Goal: Task Accomplishment & Management: Manage account settings

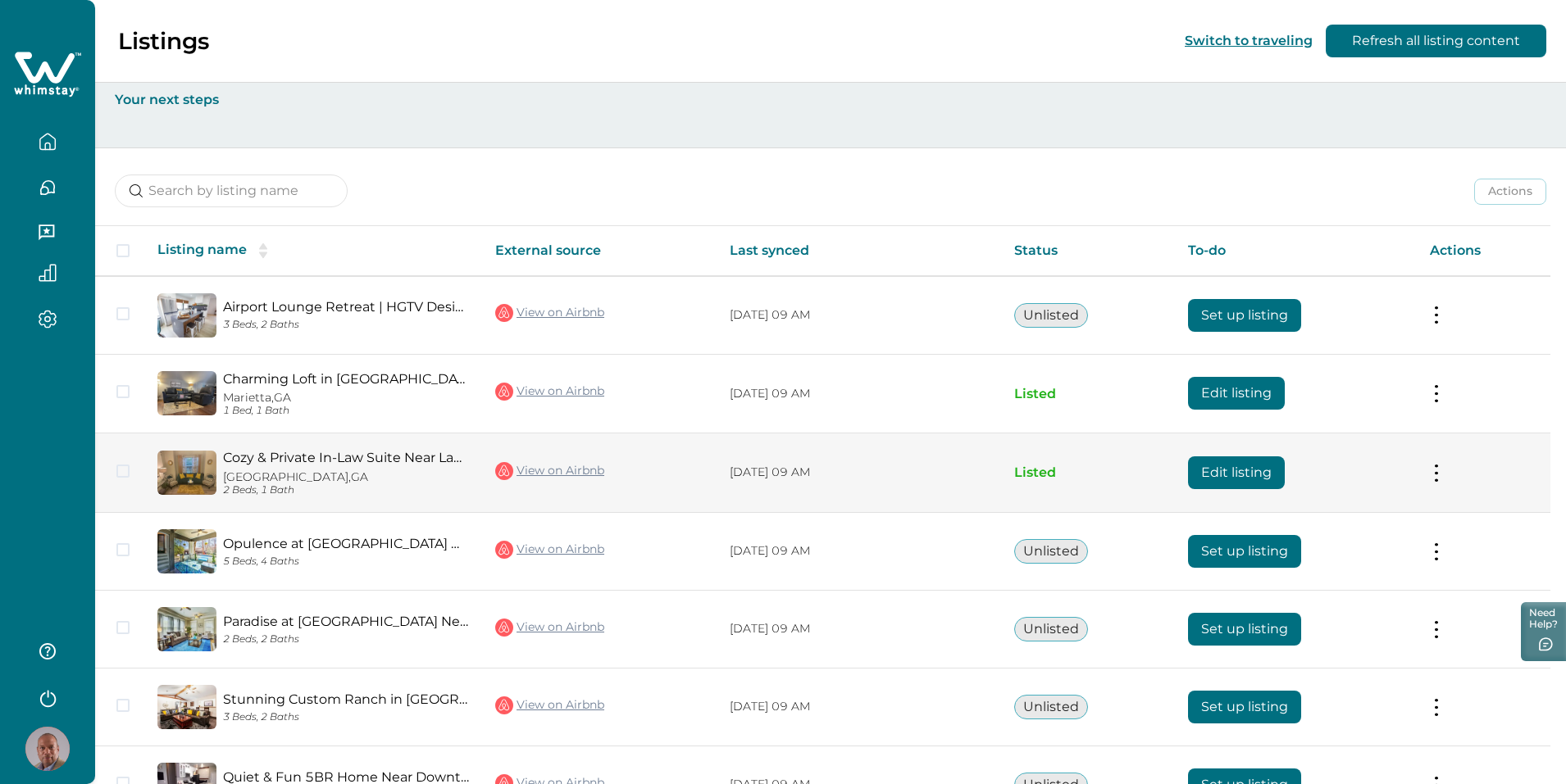
scroll to position [164, 0]
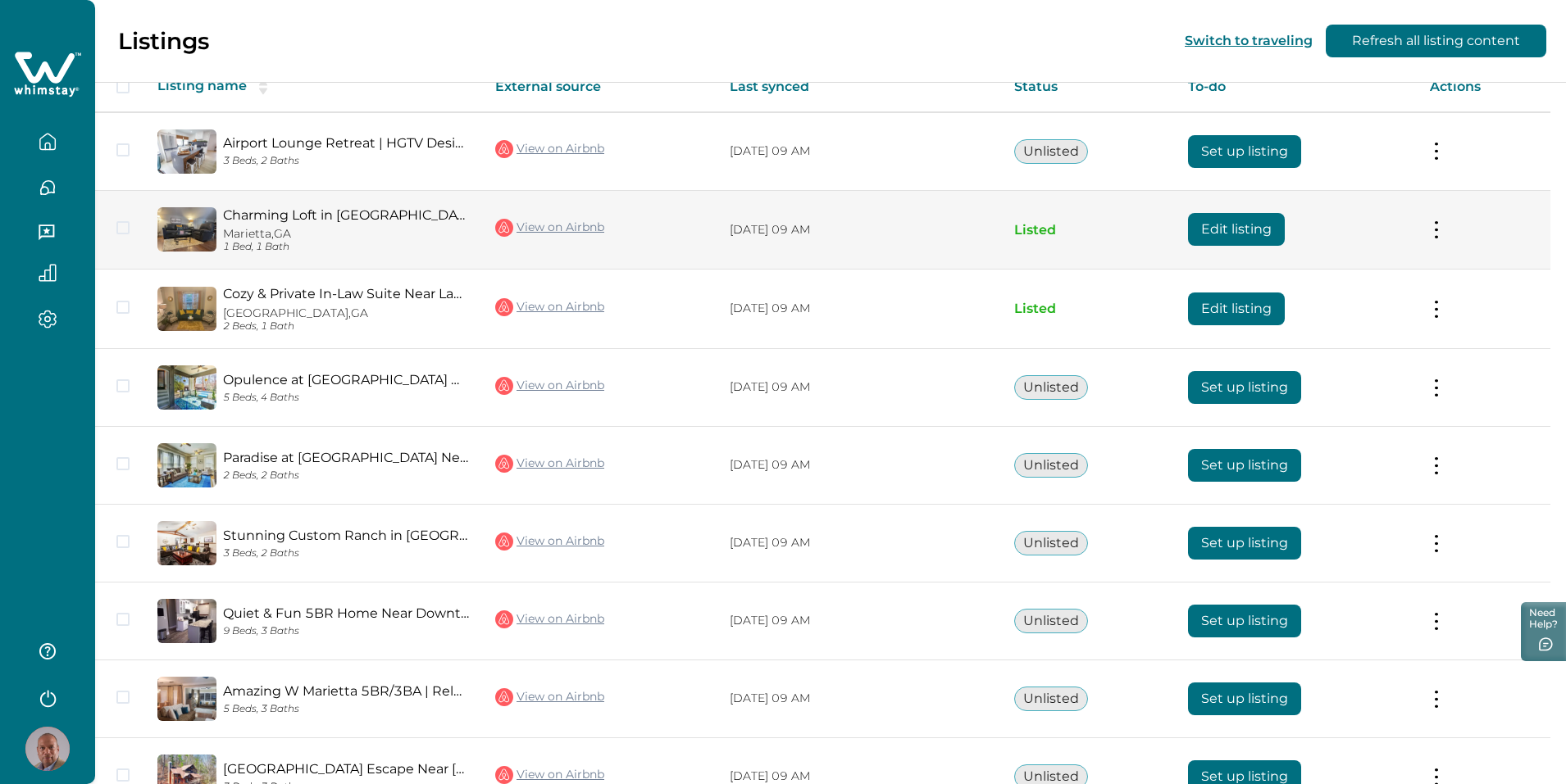
click at [206, 230] on img at bounding box center [186, 230] width 59 height 45
click at [348, 215] on link "Charming Loft in [GEOGRAPHIC_DATA]" at bounding box center [346, 215] width 246 height 16
click at [1223, 217] on button "Edit listing" at bounding box center [1236, 229] width 97 height 33
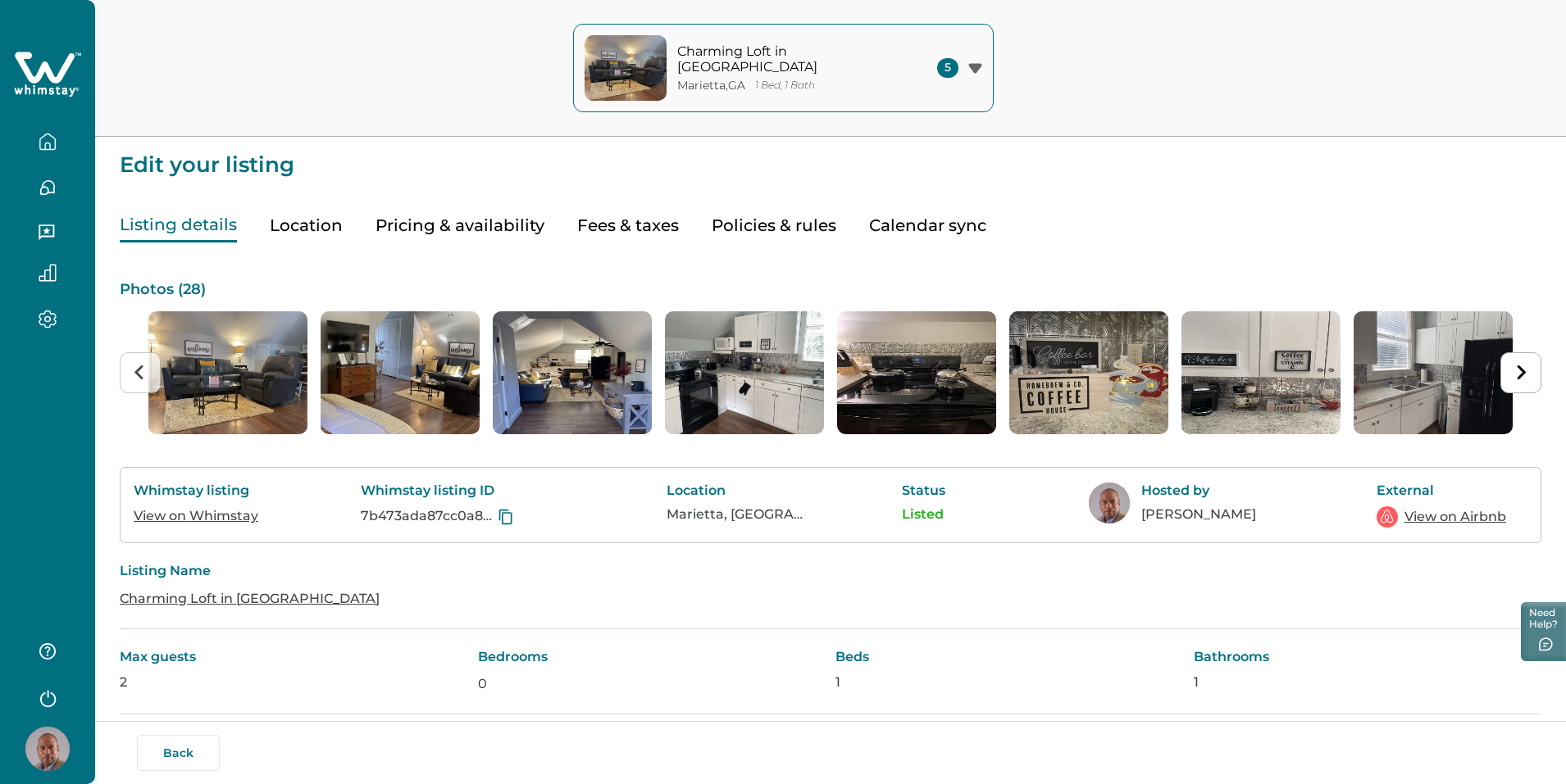
click at [336, 230] on button "Location" at bounding box center [306, 225] width 73 height 34
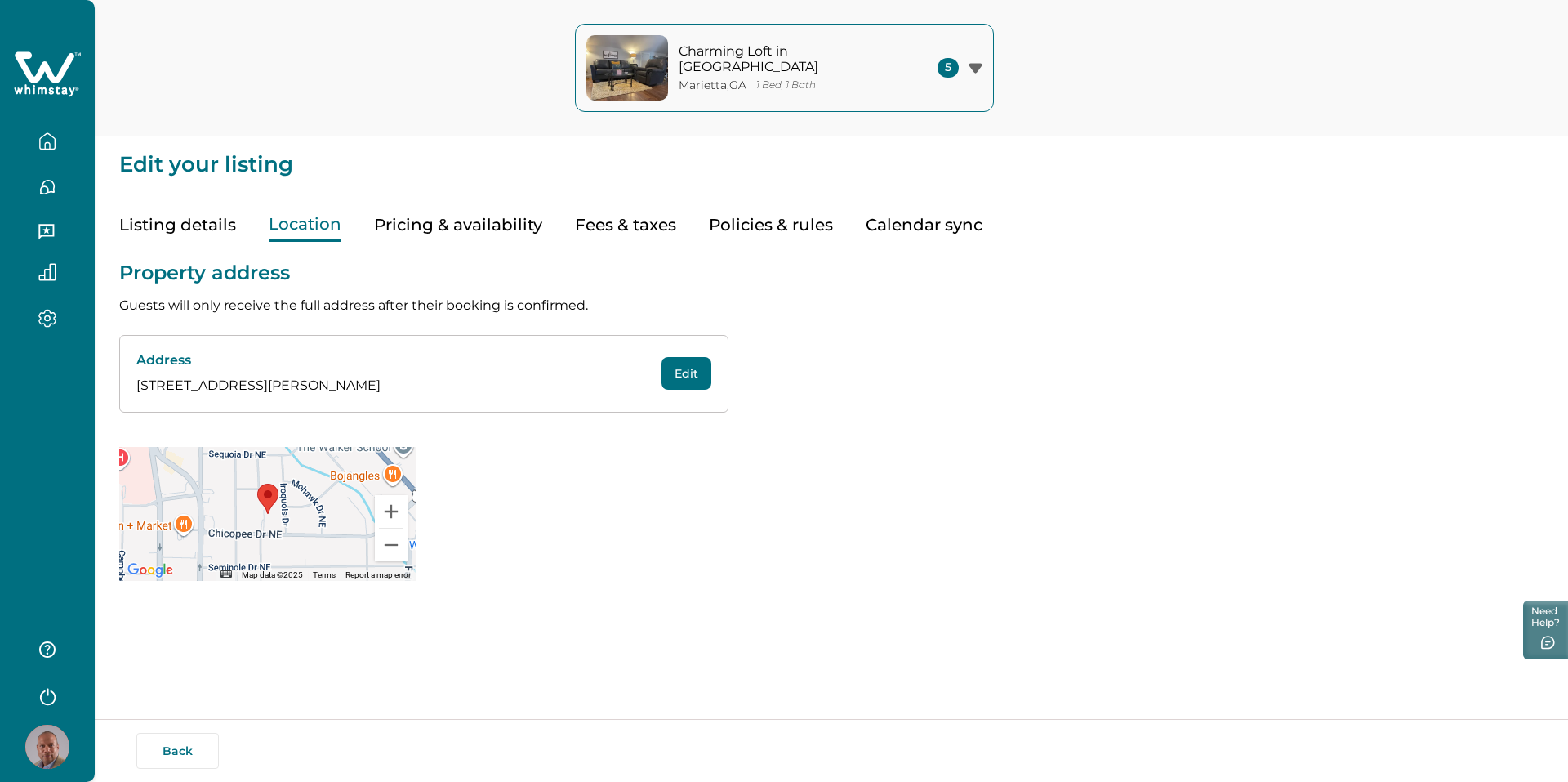
click at [461, 229] on button "Pricing & availability" at bounding box center [458, 225] width 168 height 33
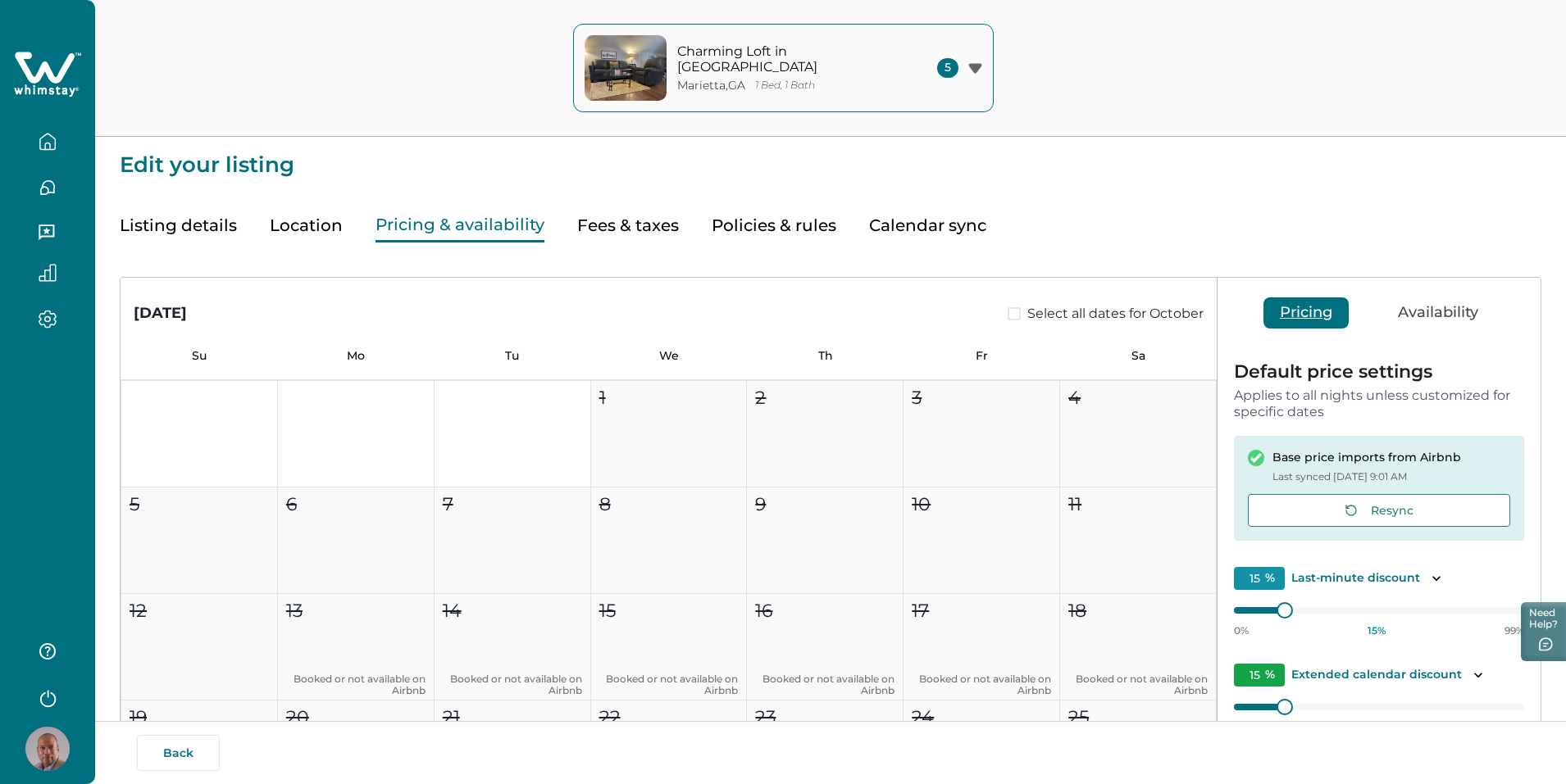
click at [633, 226] on button "Fees & taxes" at bounding box center [627, 225] width 102 height 34
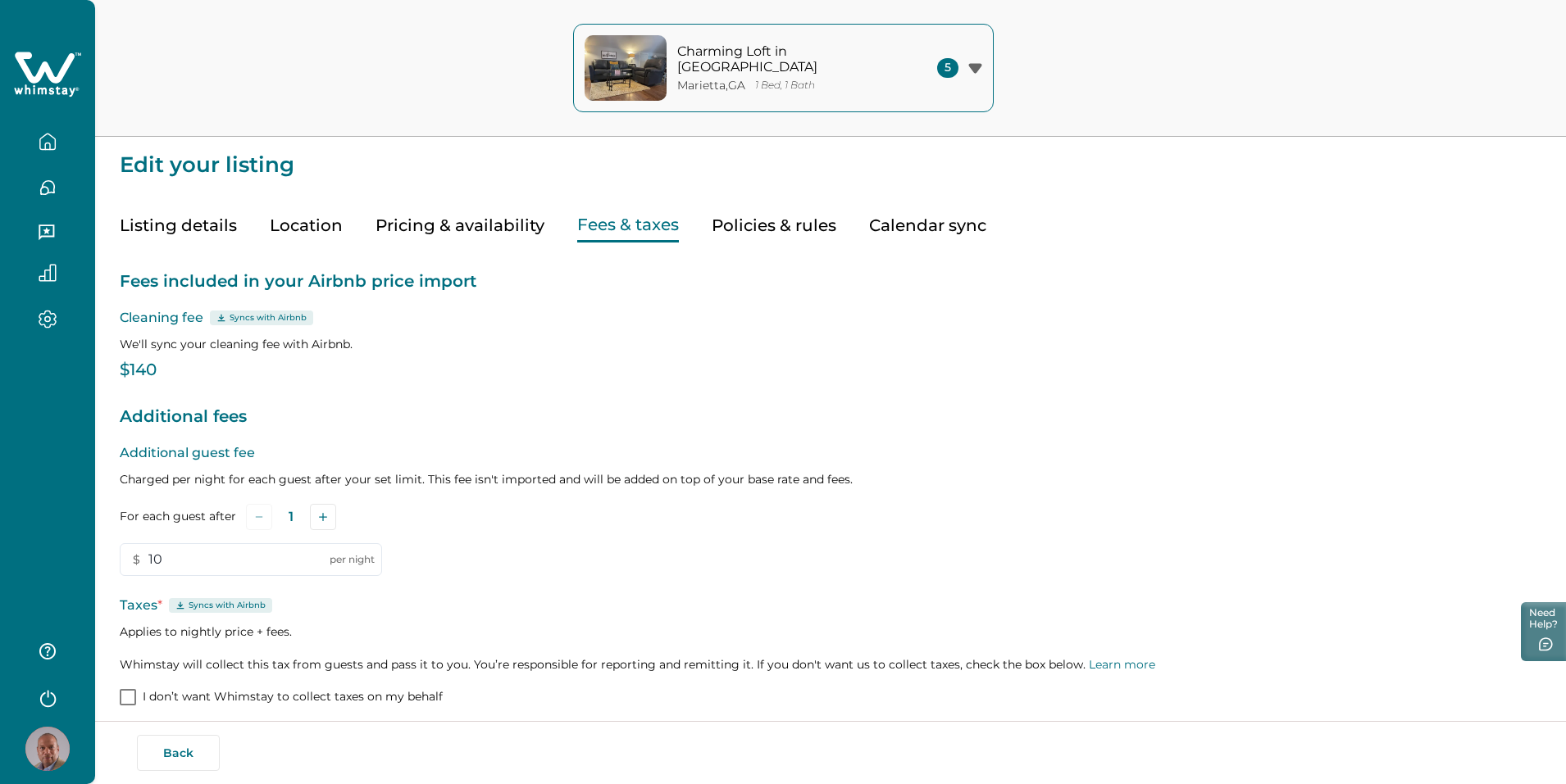
click at [753, 226] on button "Policies & rules" at bounding box center [774, 225] width 125 height 34
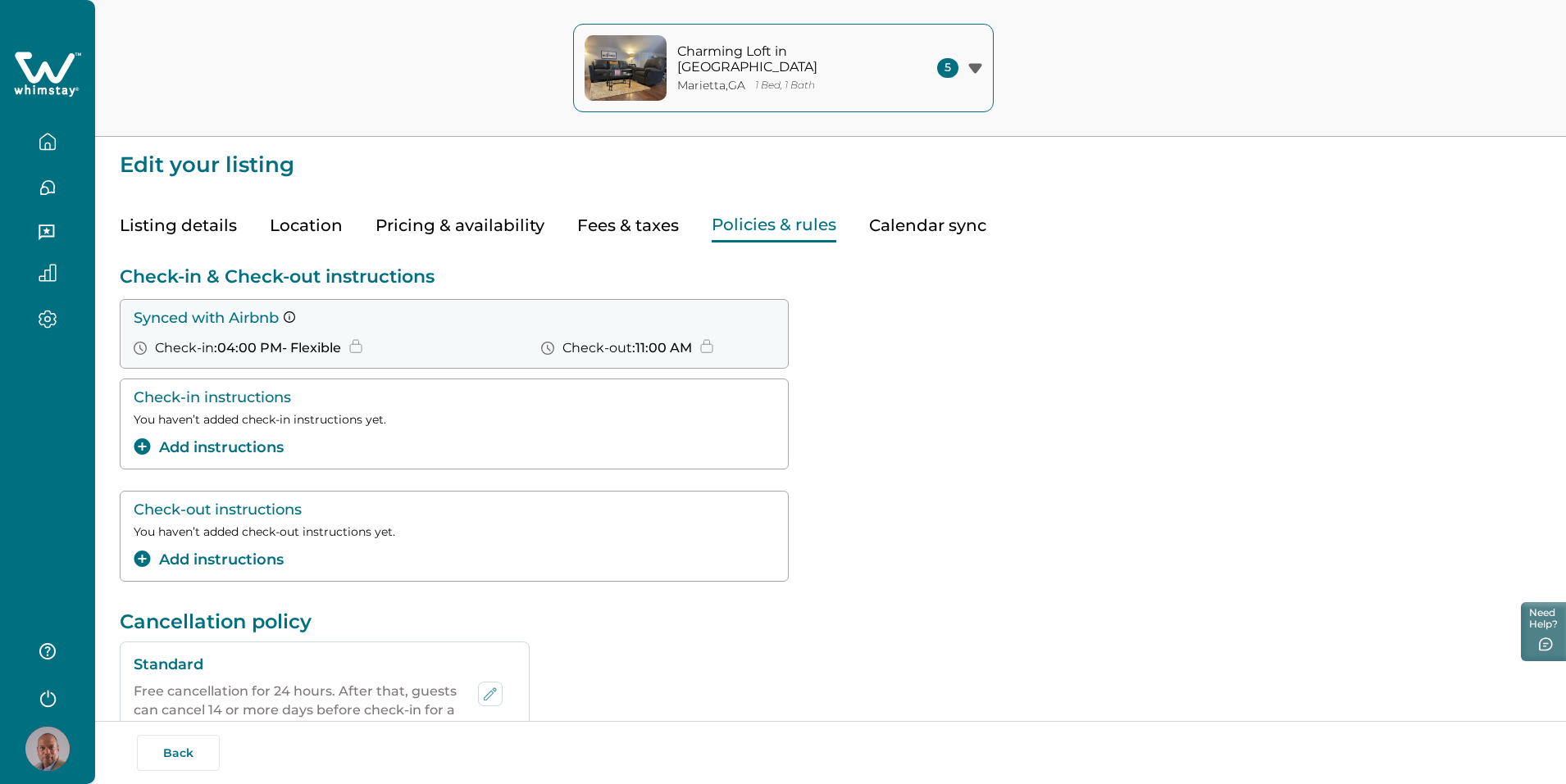
click at [978, 69] on icon "button" at bounding box center [974, 68] width 13 height 10
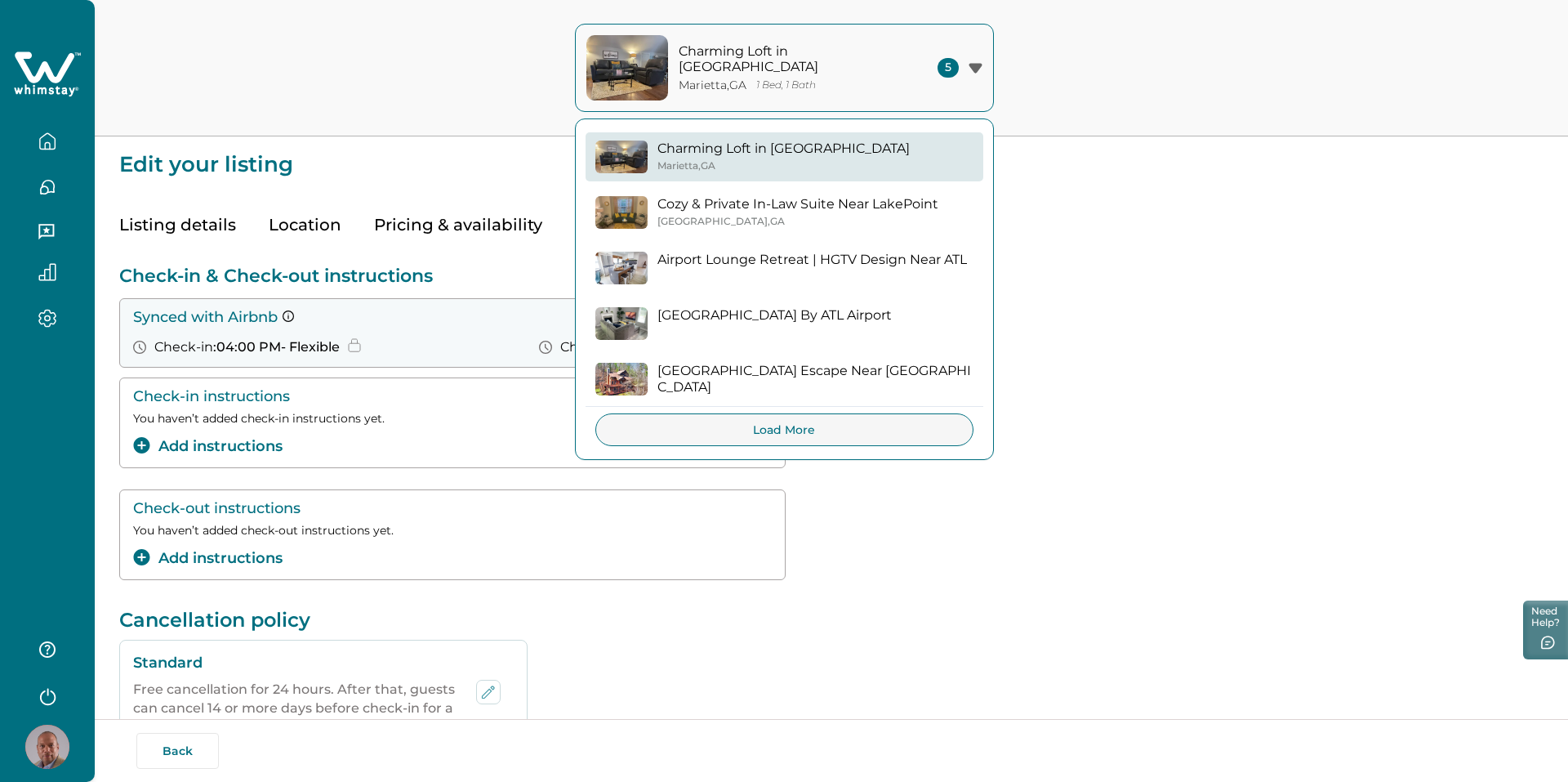
click at [827, 209] on p "Cozy & Private In-Law Suite Near LakePoint" at bounding box center [797, 204] width 281 height 17
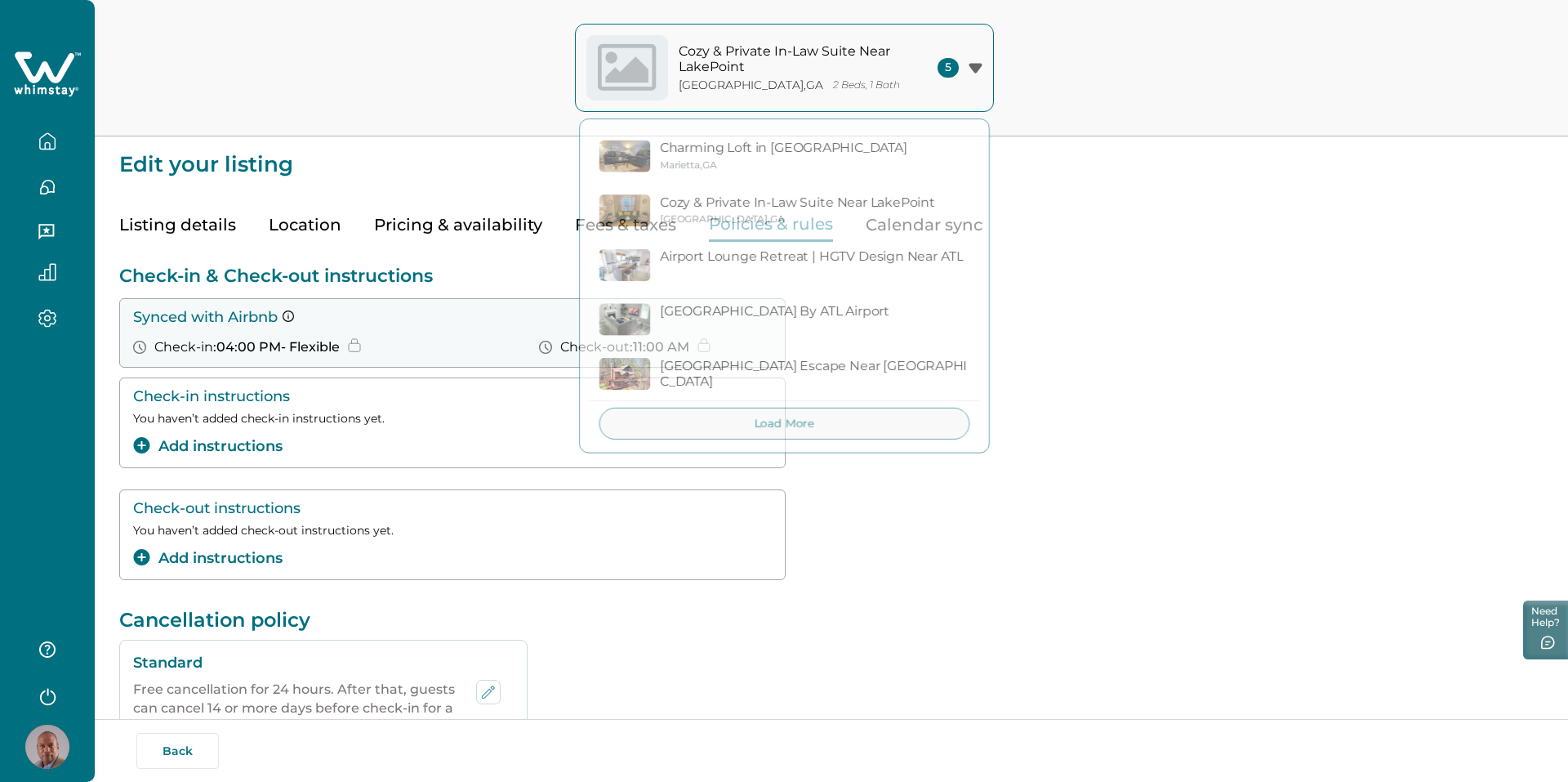
click at [675, 212] on div "Cozy & Private In-Law Suite Near LakePoint [GEOGRAPHIC_DATA] , [GEOGRAPHIC_DATA]" at bounding box center [797, 209] width 276 height 31
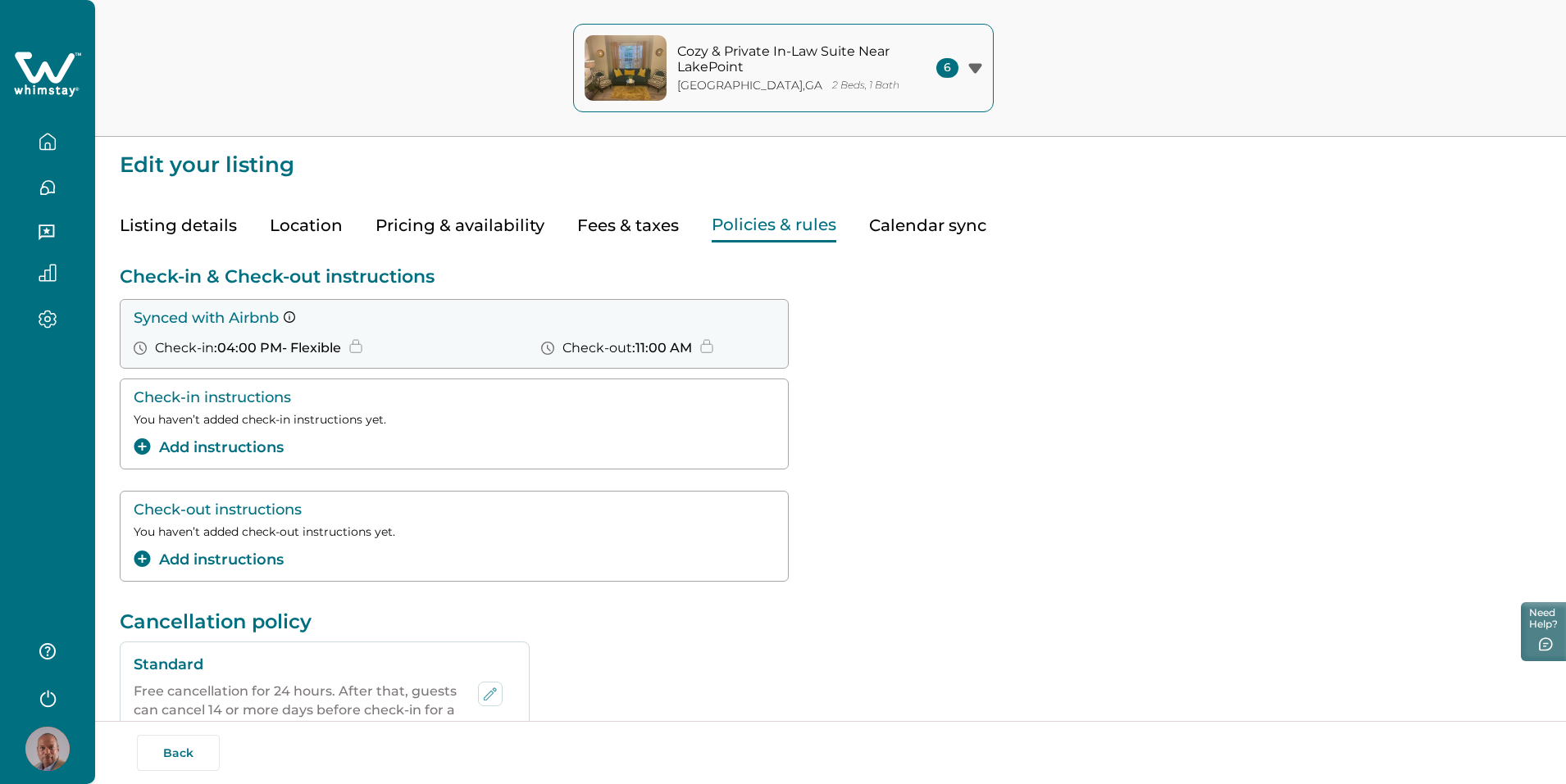
scroll to position [574, 0]
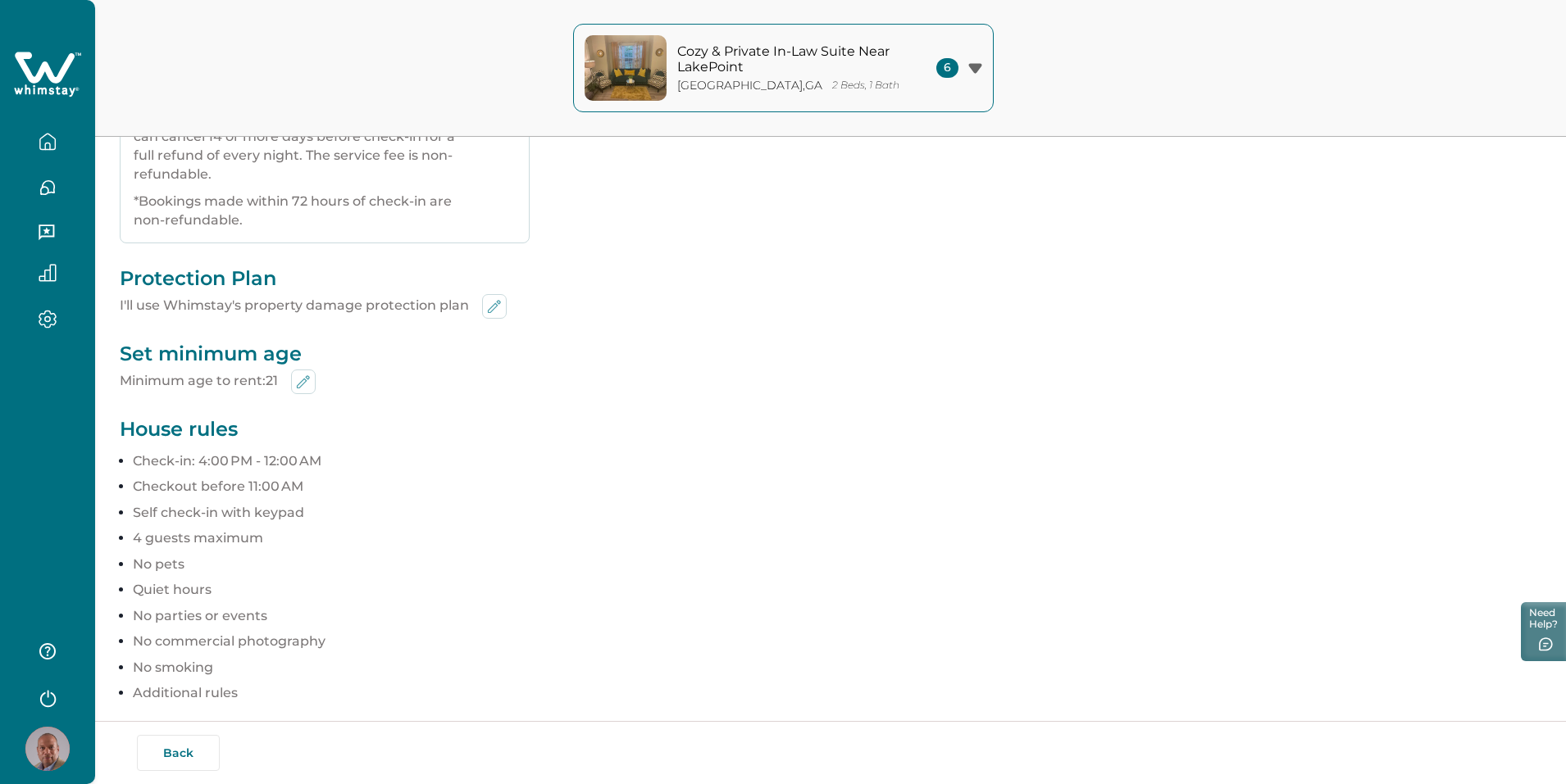
click at [38, 651] on button "button" at bounding box center [48, 651] width 65 height 33
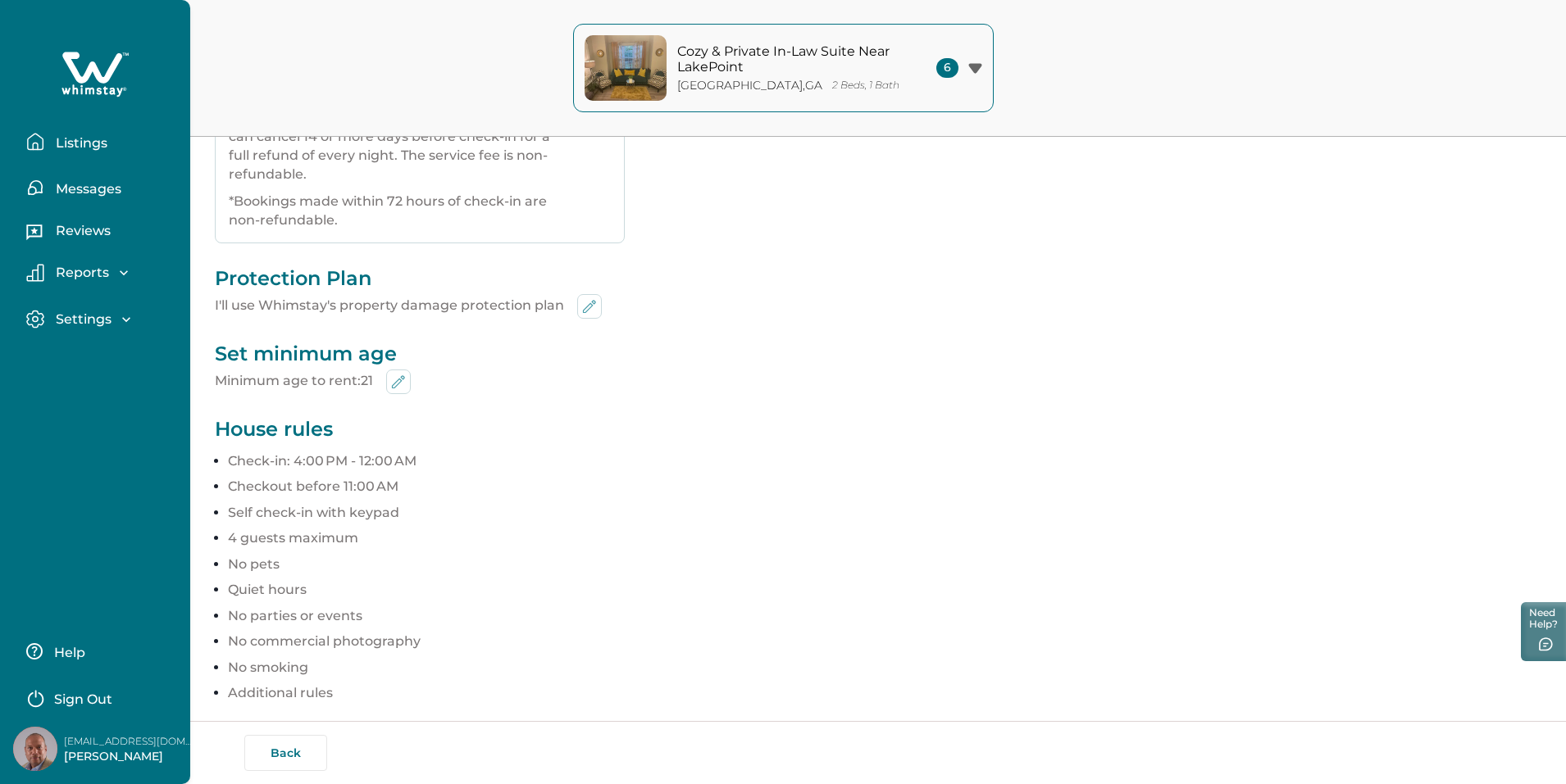
click at [106, 318] on p "Settings" at bounding box center [81, 319] width 61 height 17
click at [127, 390] on p "Payout method" at bounding box center [106, 387] width 111 height 17
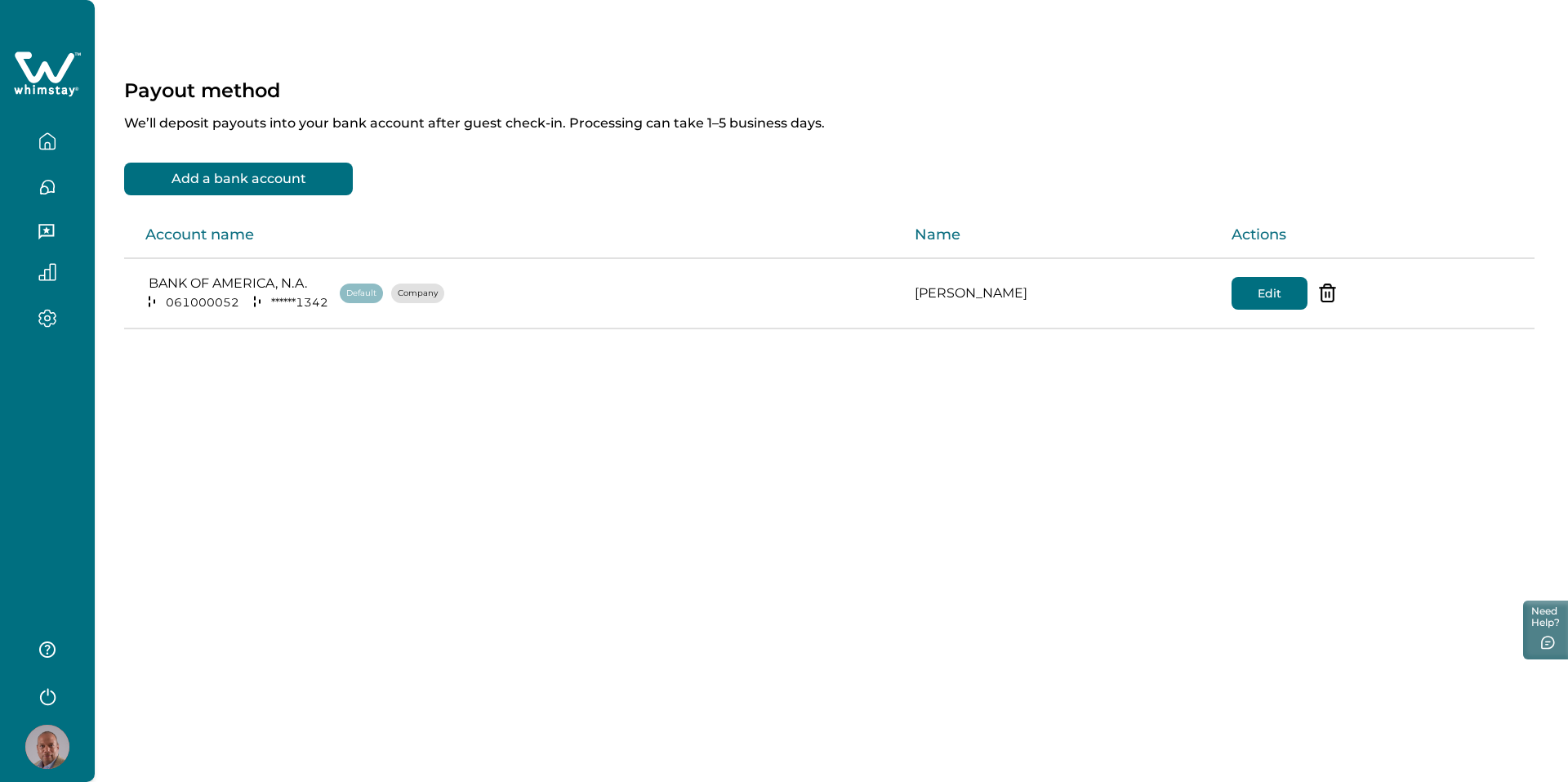
click at [309, 180] on button "Add a bank account" at bounding box center [239, 178] width 228 height 33
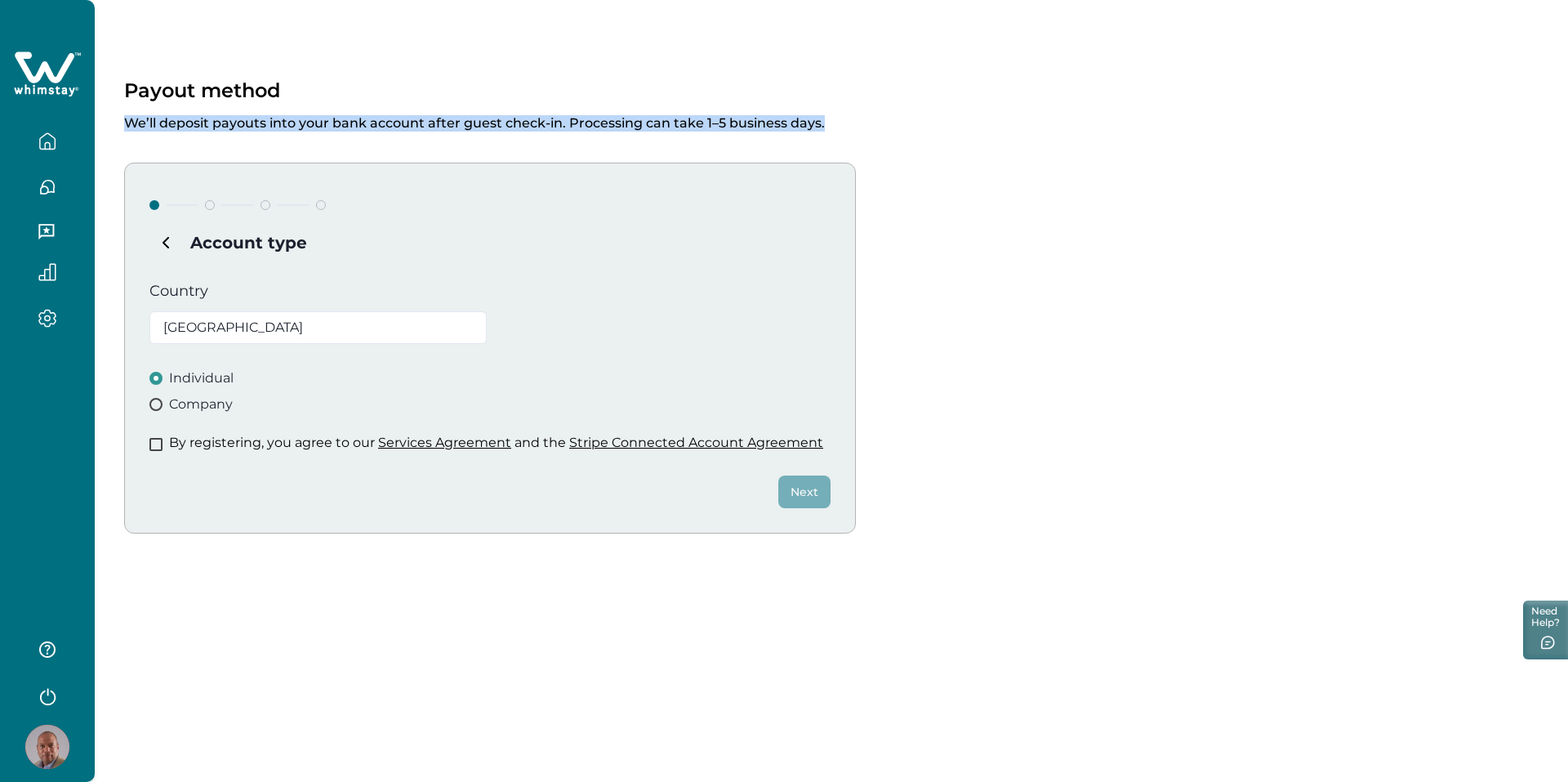
drag, startPoint x: 831, startPoint y: 127, endPoint x: 127, endPoint y: 140, distance: 704.1
click at [127, 140] on div "Payout method We’ll deposit payouts into your bank account after guest check-in…" at bounding box center [831, 328] width 1473 height 657
click at [942, 140] on div "Payout method We’ll deposit payouts into your bank account after guest check-in…" at bounding box center [831, 328] width 1473 height 657
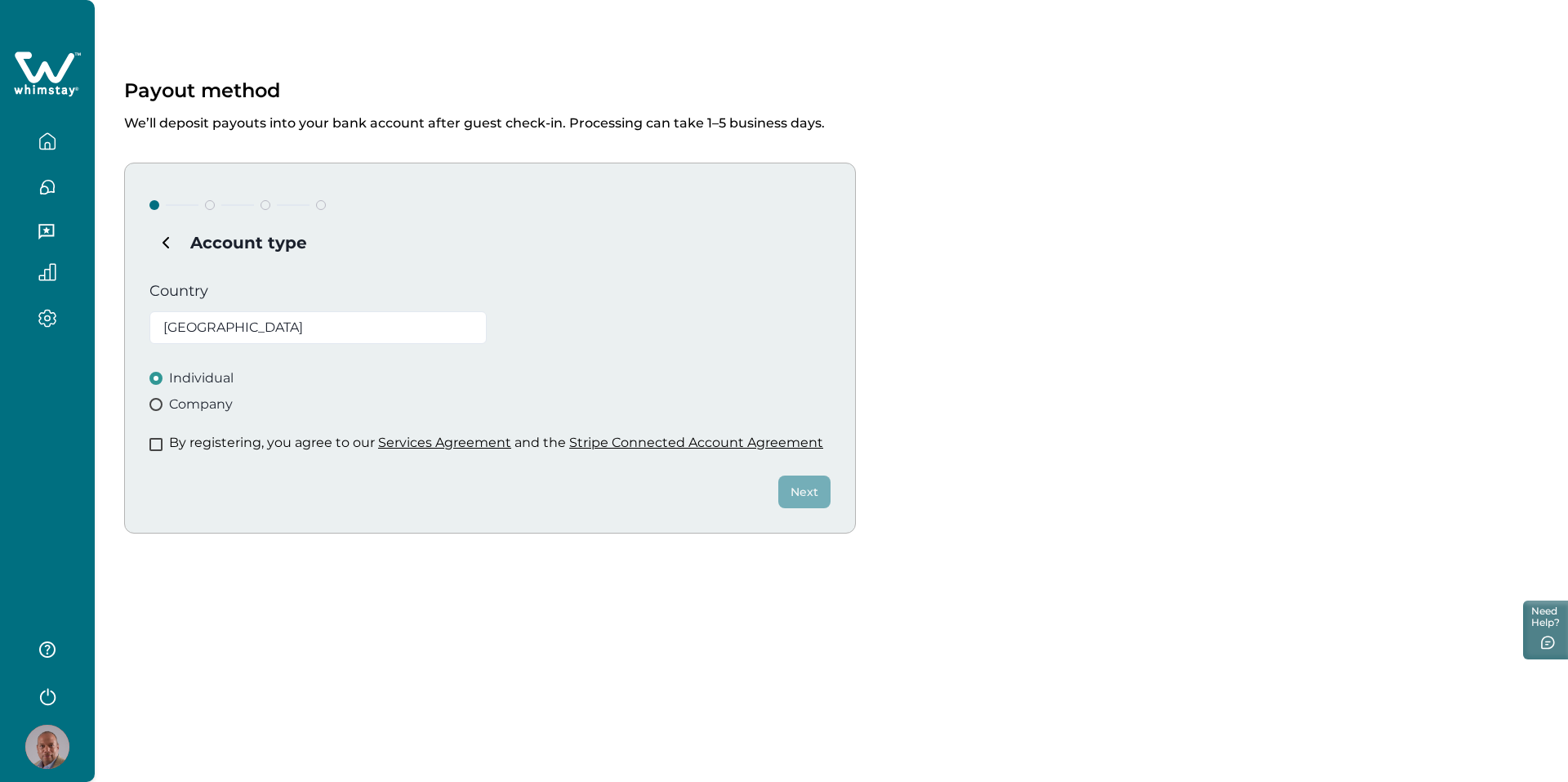
click at [51, 139] on icon "button" at bounding box center [46, 141] width 18 height 18
